Goal: Task Accomplishment & Management: Use online tool/utility

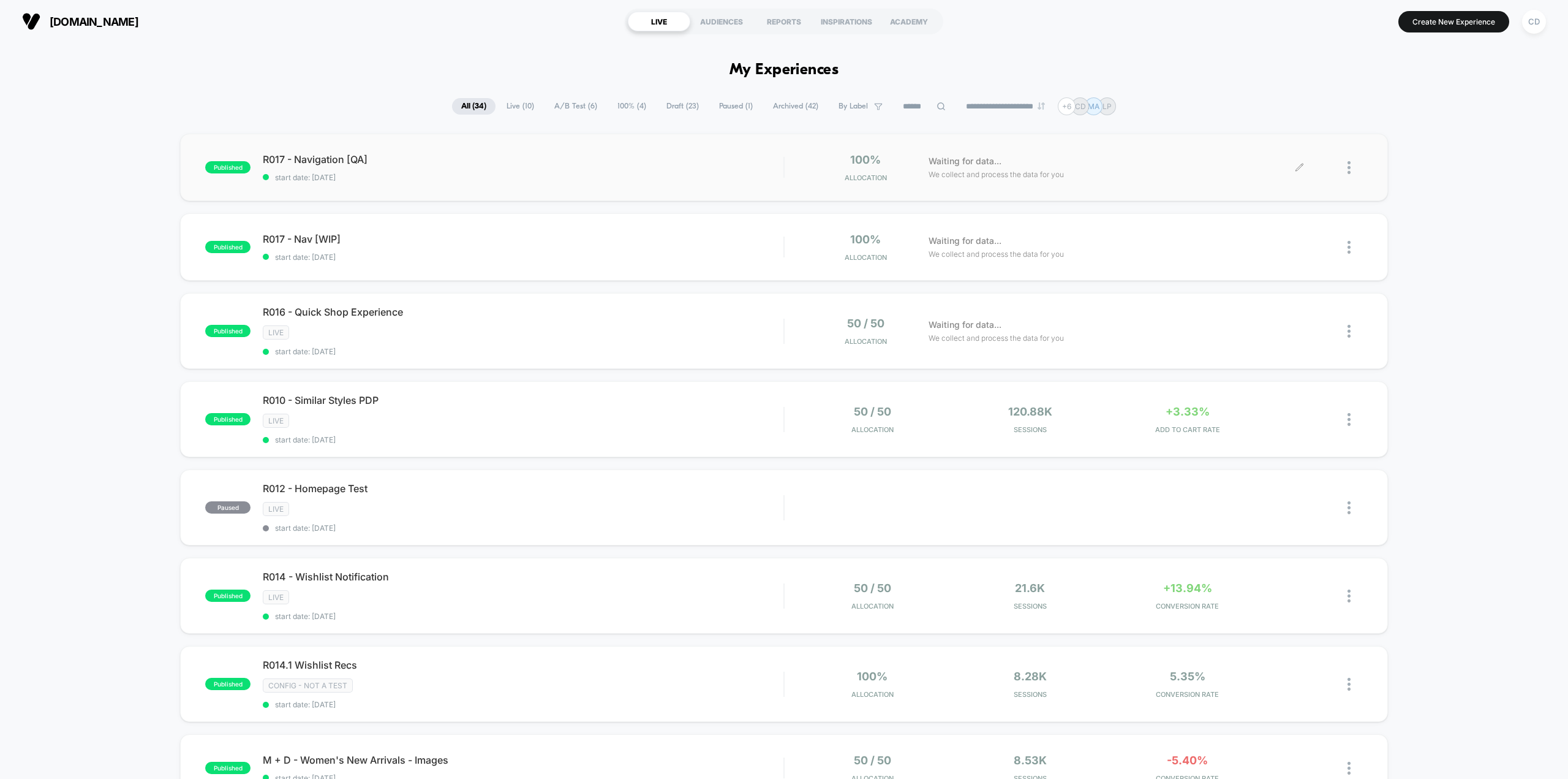
click at [1298, 165] on icon at bounding box center [1299, 168] width 9 height 9
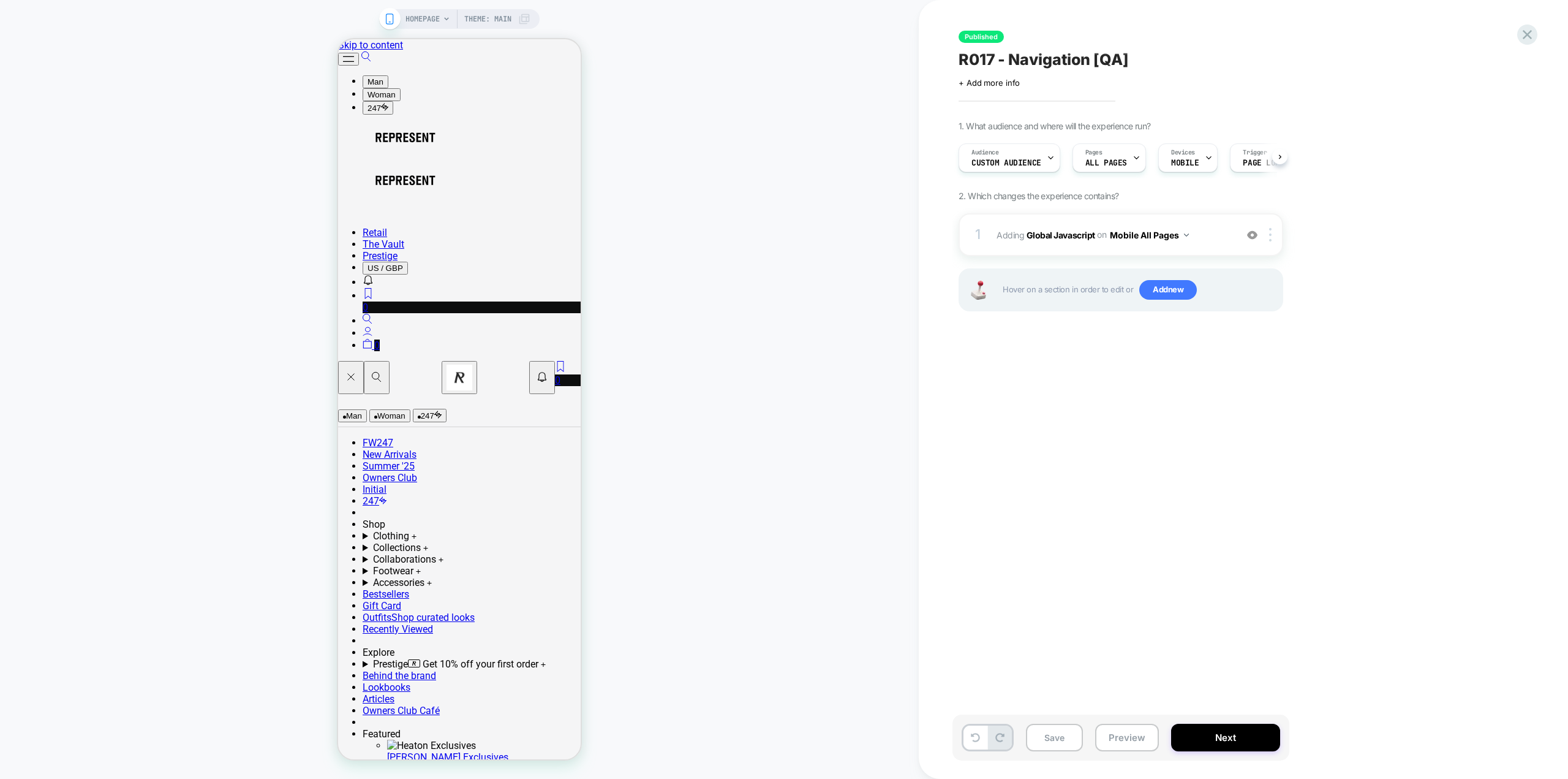
scroll to position [0, 1]
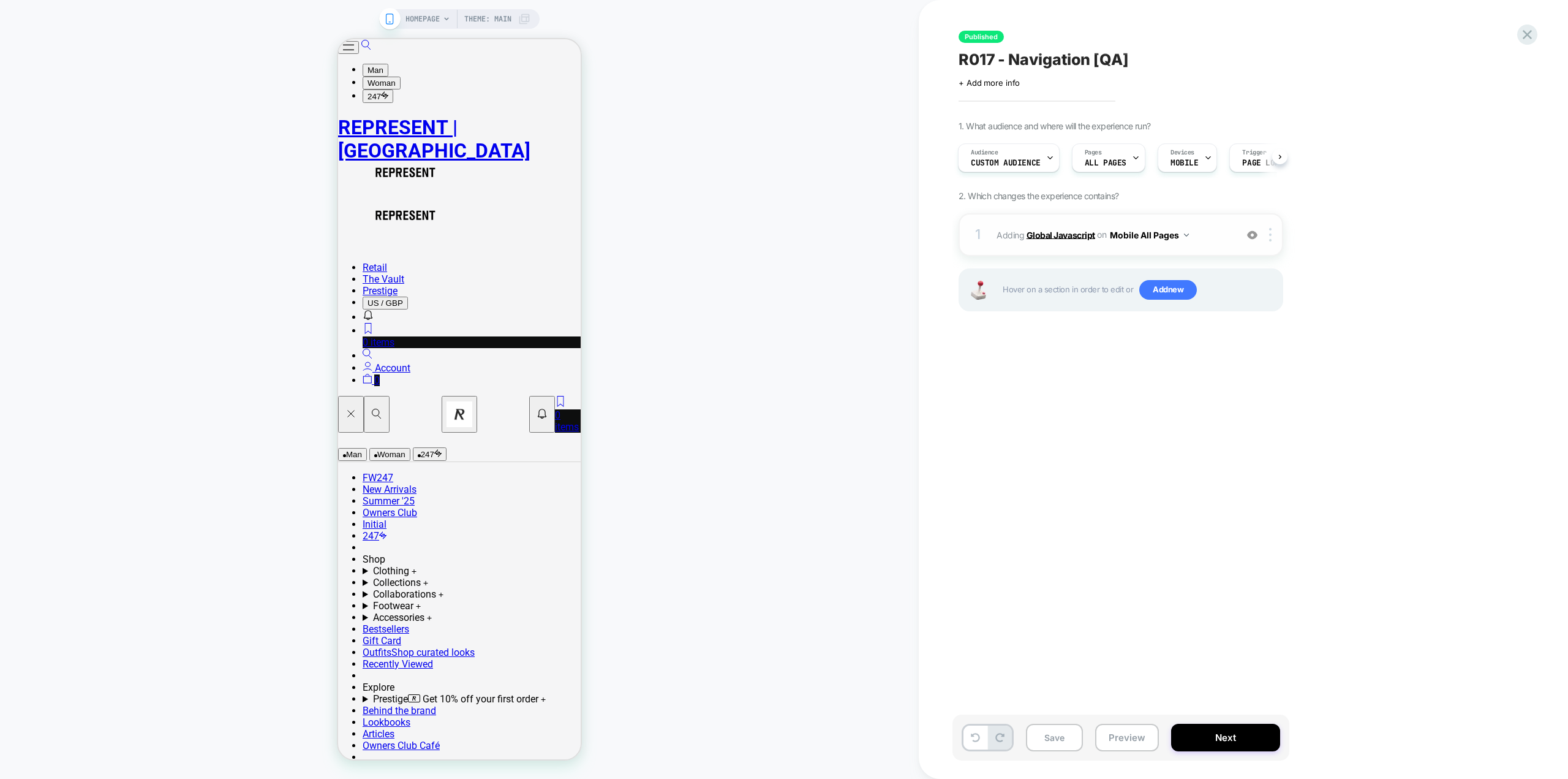
click at [1077, 234] on b "Global Javascript" at bounding box center [1061, 234] width 69 height 10
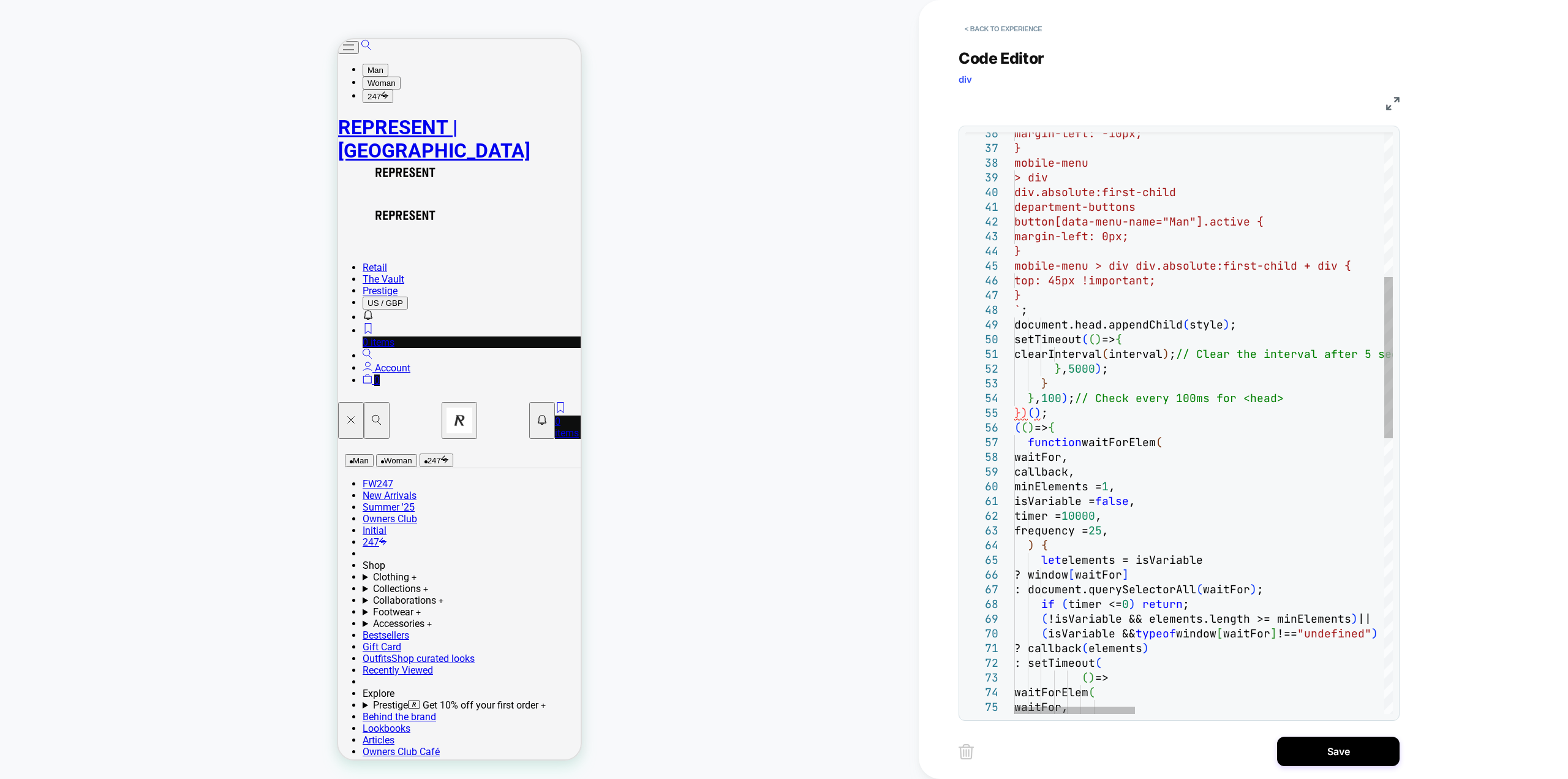
click at [1042, 411] on div "> div margin-left: -10px; } mobile-menu div.absolute:first-child department-but…" at bounding box center [1594, 660] width 1160 height 2097
type textarea "**********"
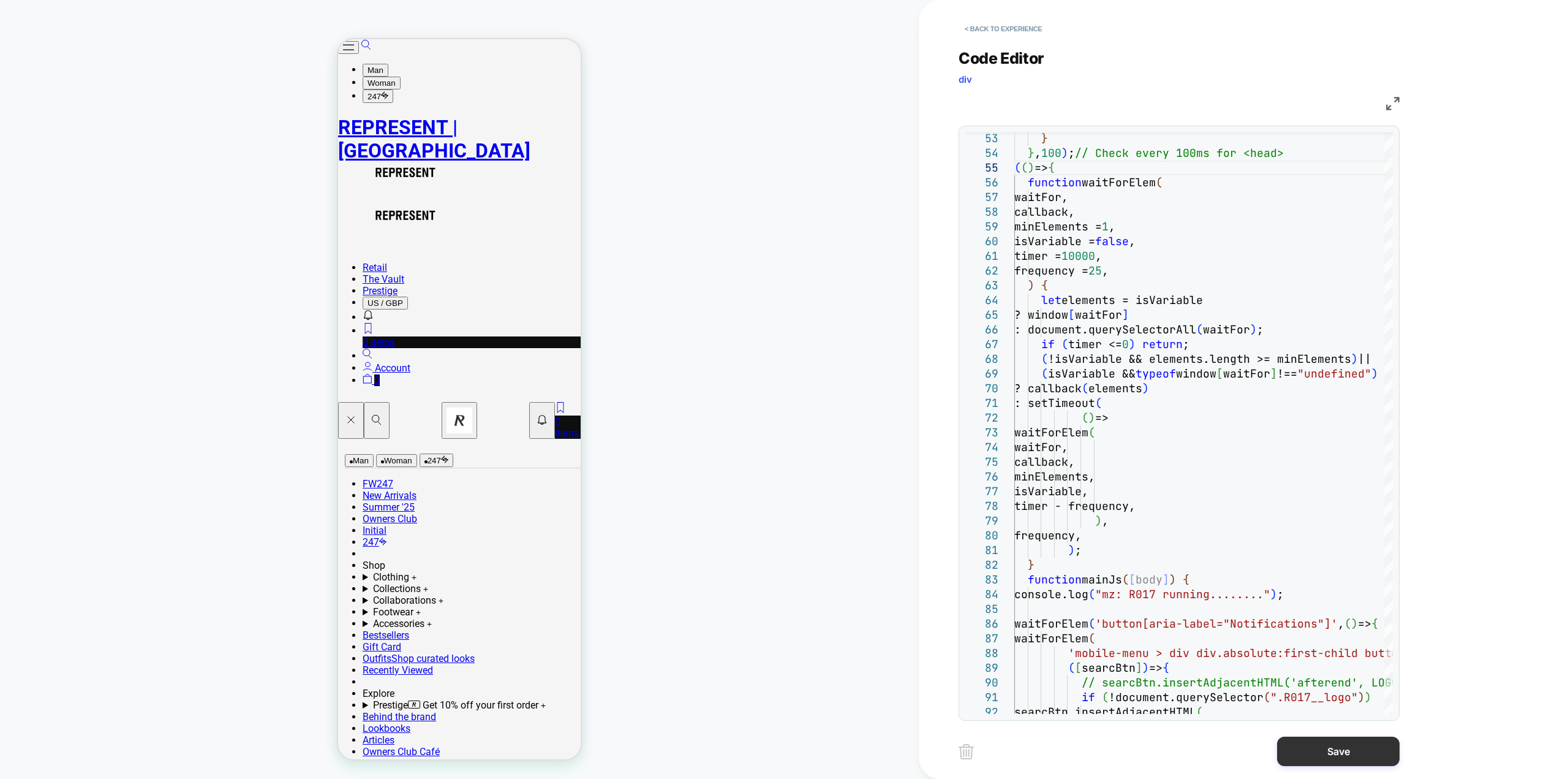
click at [1319, 751] on button "Save" at bounding box center [1339, 751] width 122 height 30
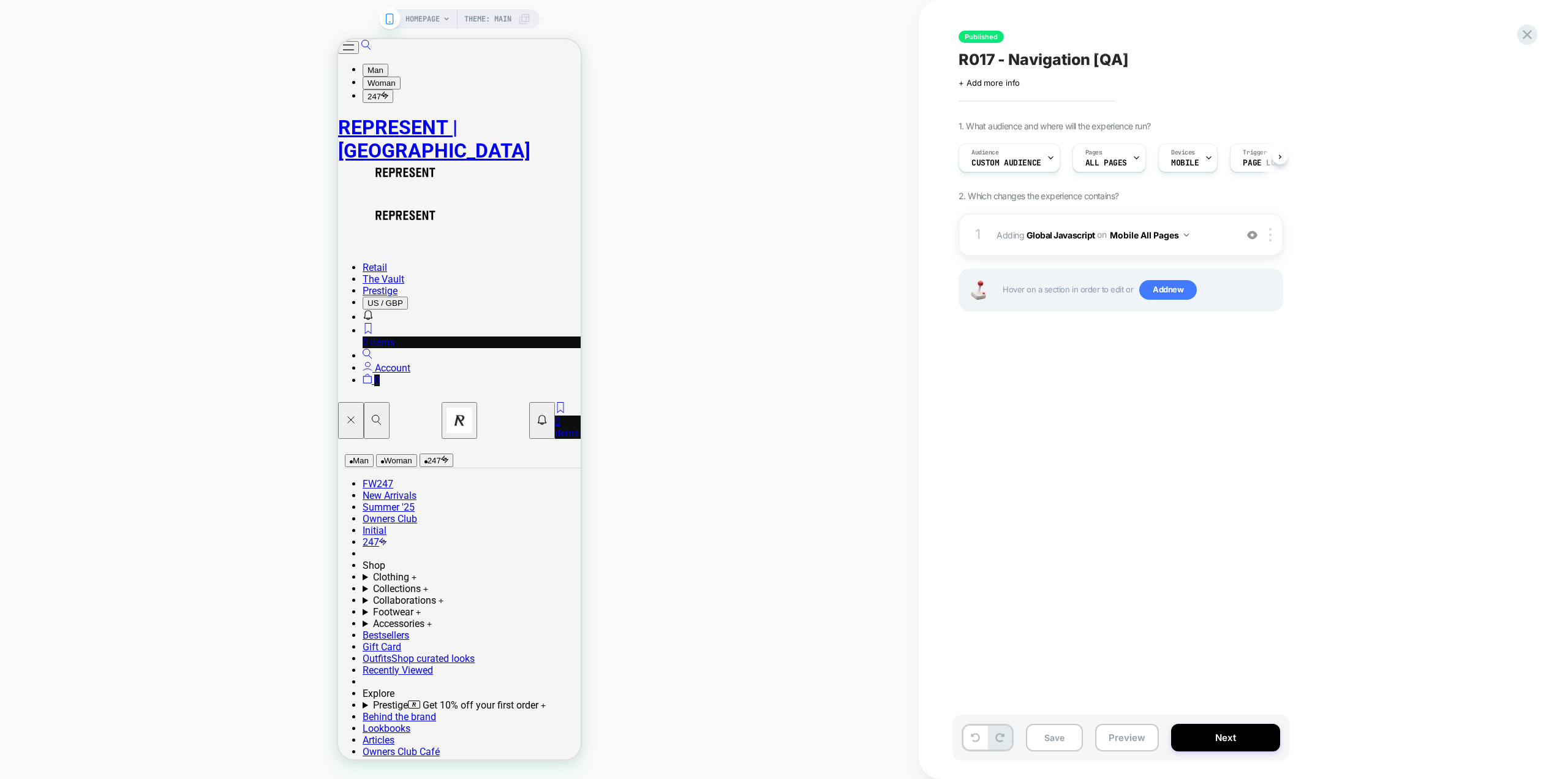
scroll to position [0, 1]
click at [1052, 733] on button "Save" at bounding box center [1054, 737] width 57 height 28
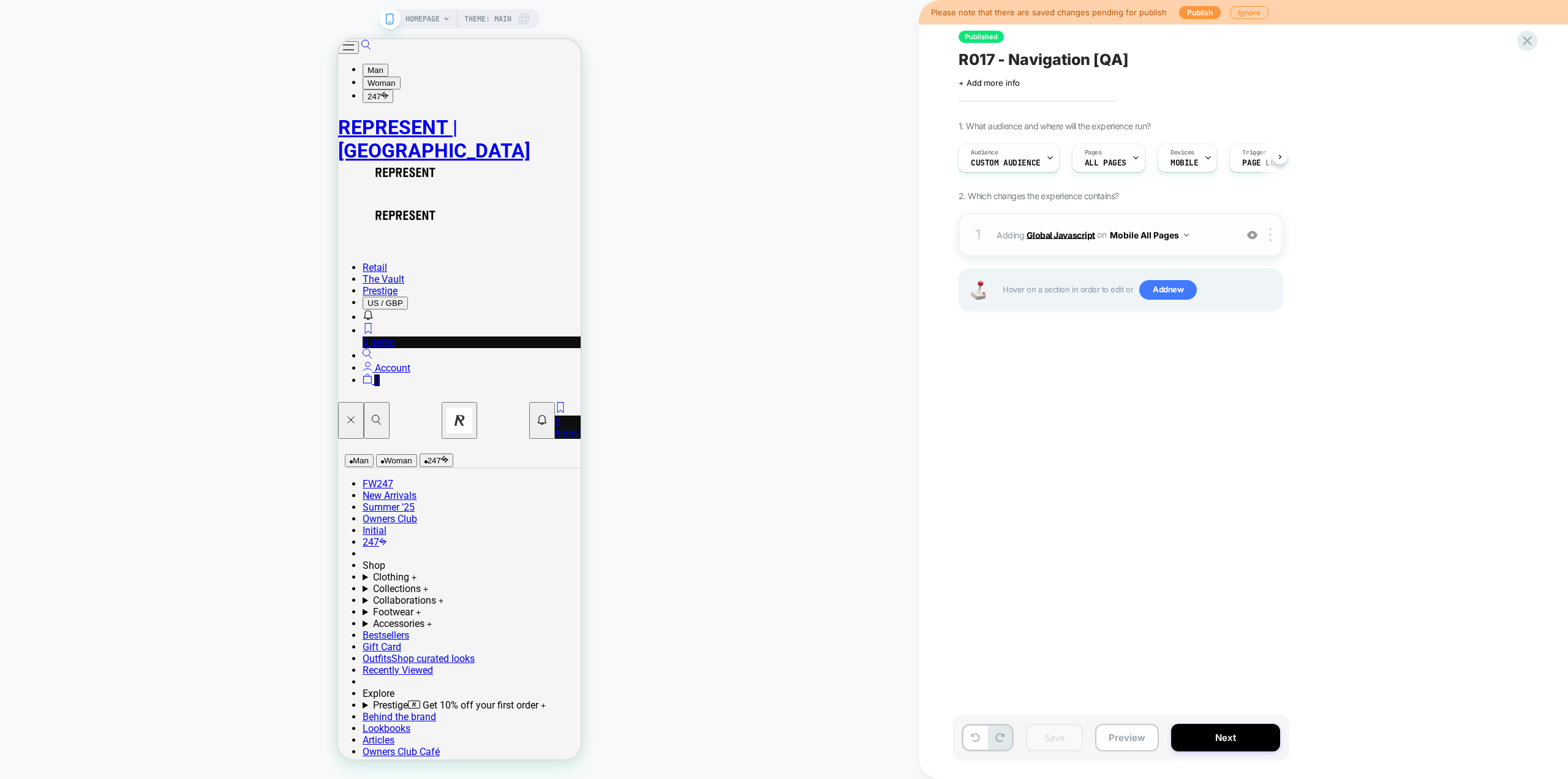
click at [1082, 236] on b "Global Javascript" at bounding box center [1061, 234] width 69 height 10
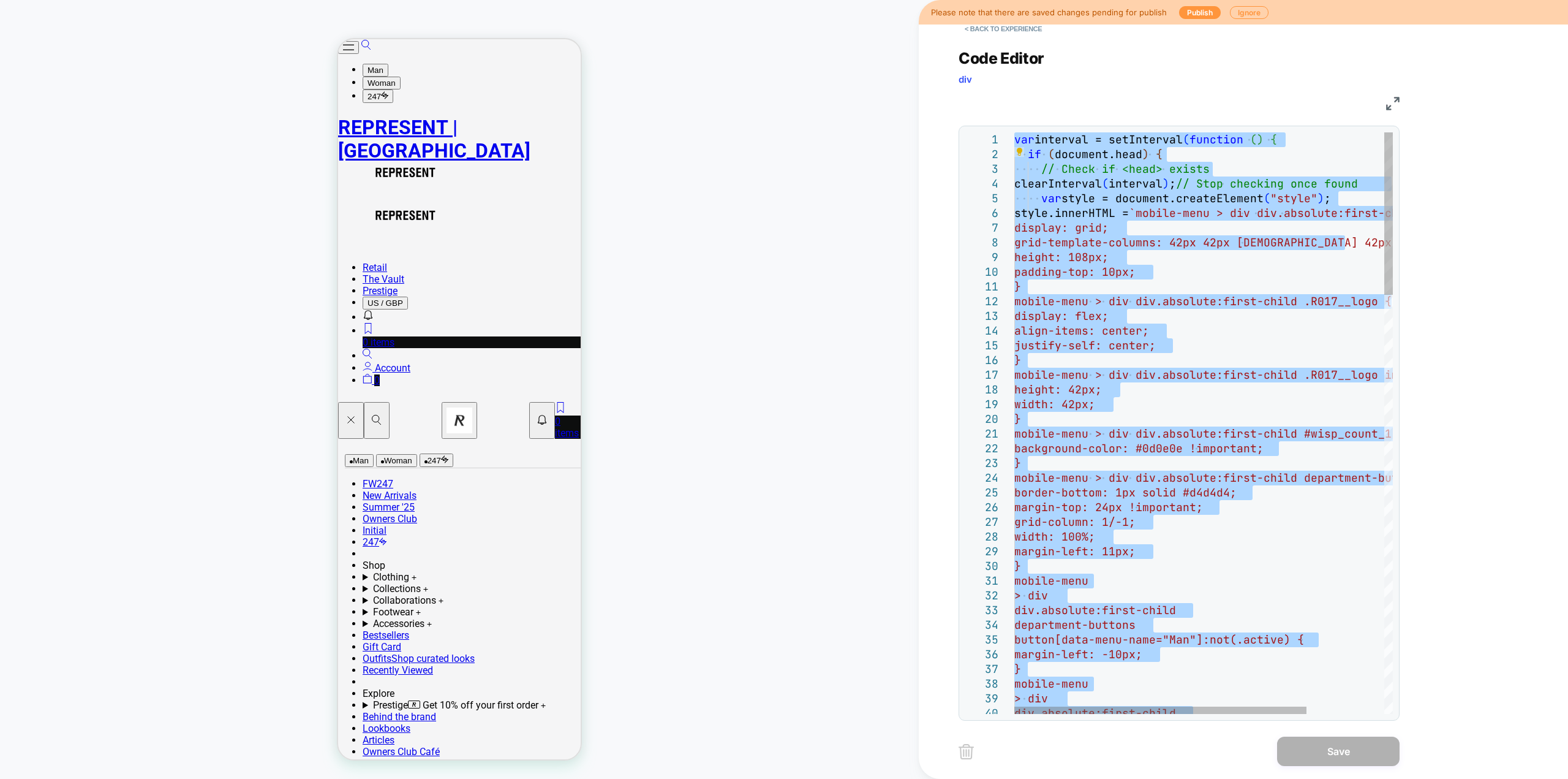
type textarea "**********"
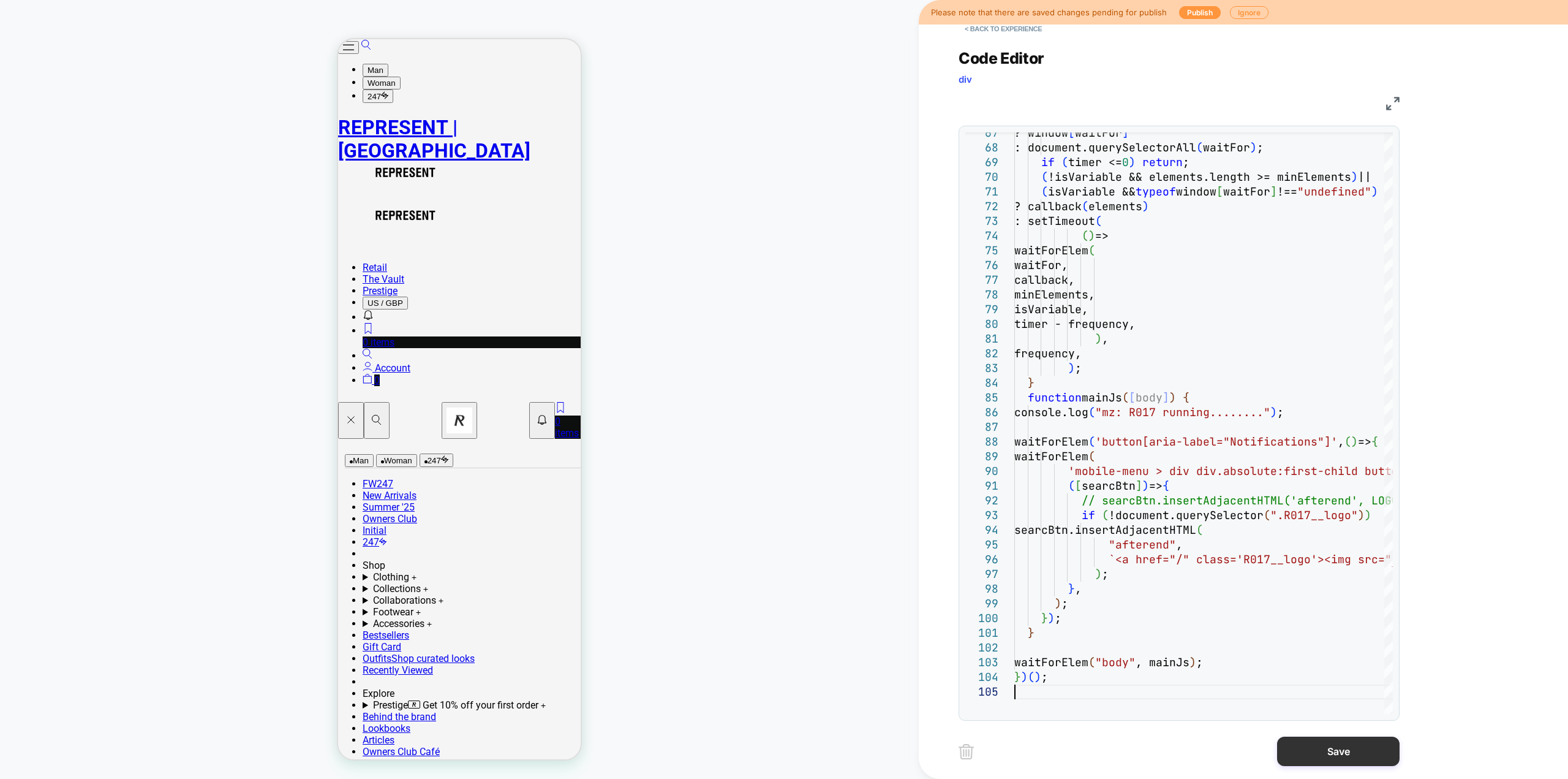
click at [1309, 755] on button "Save" at bounding box center [1339, 751] width 122 height 30
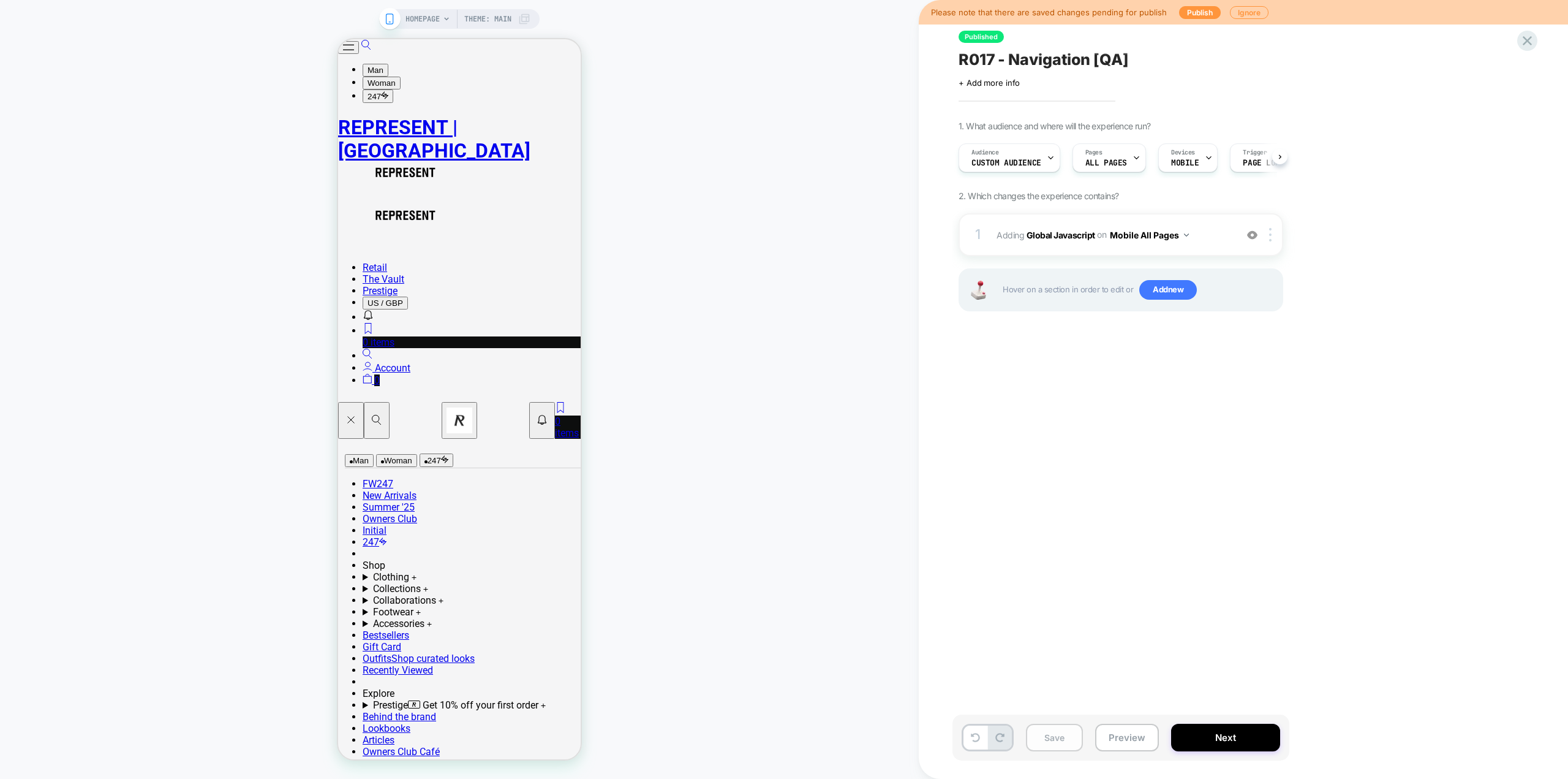
scroll to position [0, 1]
click at [1065, 739] on button "Save" at bounding box center [1054, 737] width 57 height 28
click at [1205, 10] on button "Publish" at bounding box center [1200, 12] width 42 height 13
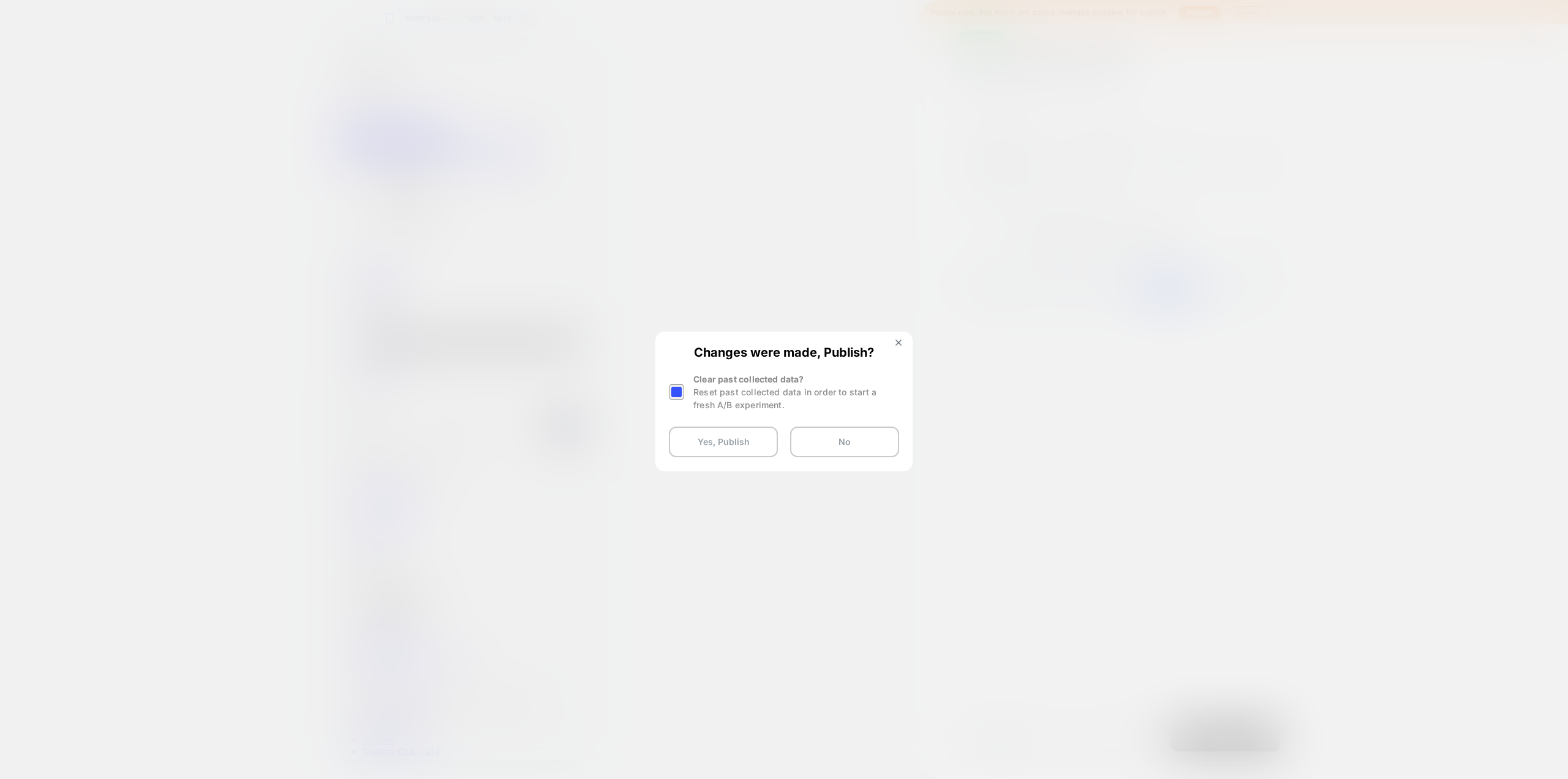
click at [676, 390] on div at bounding box center [676, 392] width 15 height 15
click at [717, 441] on button "Yes, Publish" at bounding box center [723, 442] width 109 height 31
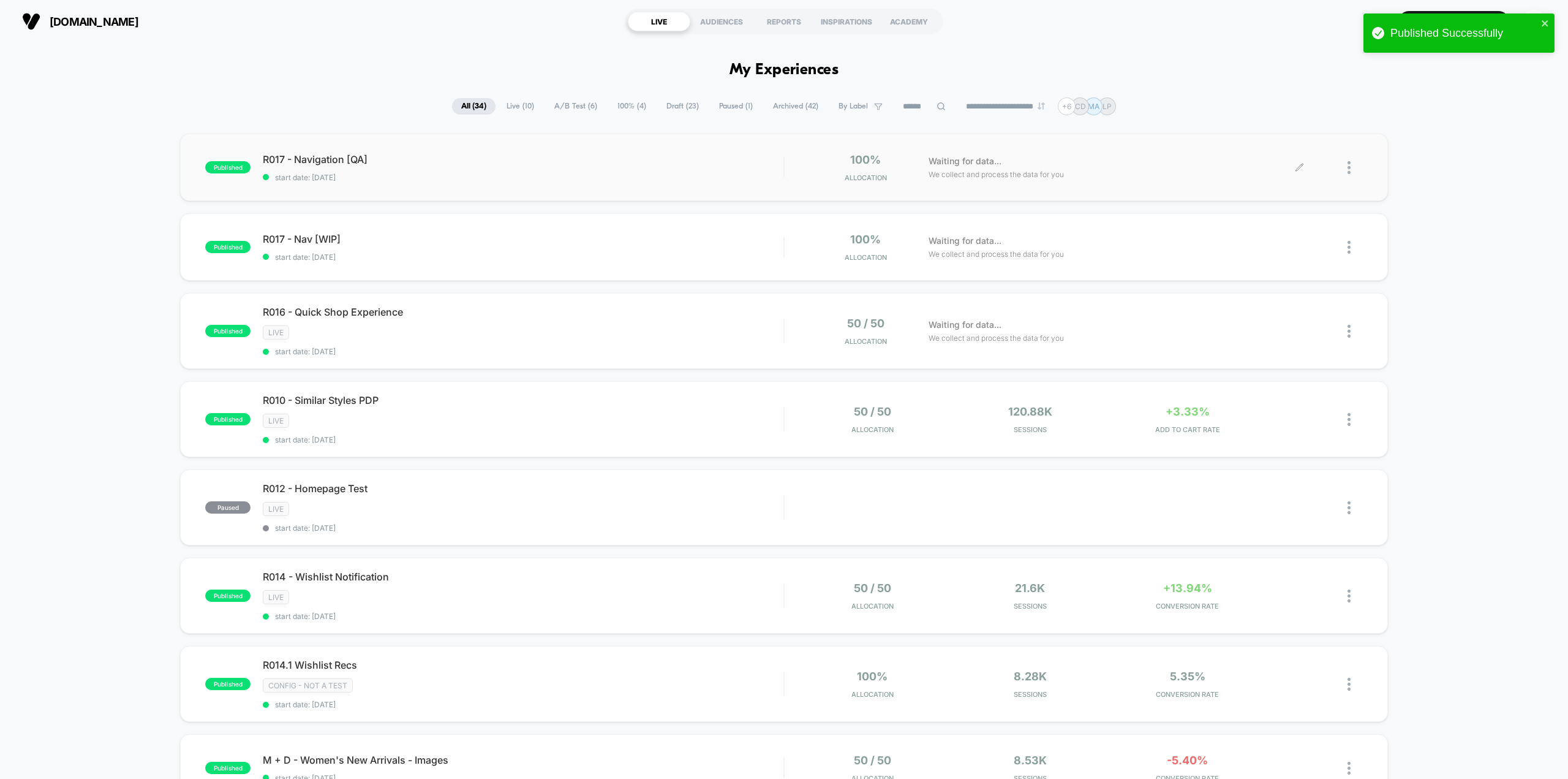
click at [1299, 163] on icon at bounding box center [1299, 168] width 9 height 9
